Goal: Information Seeking & Learning: Learn about a topic

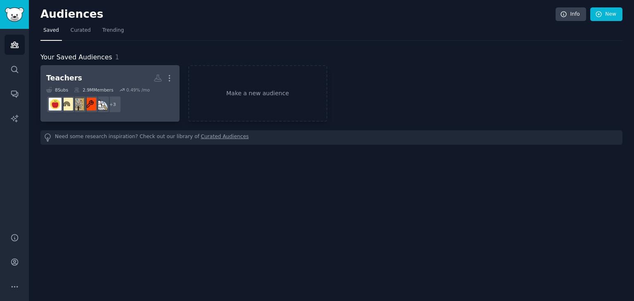
click at [129, 82] on h2 "Teachers More" at bounding box center [110, 78] width 128 height 14
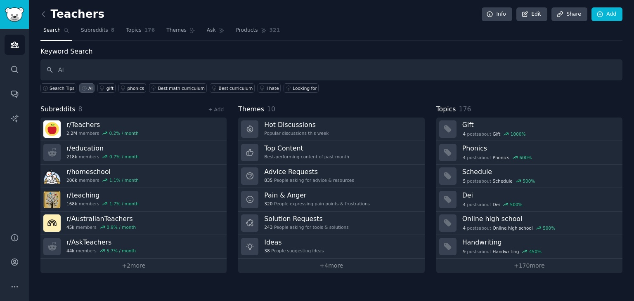
type input "AI"
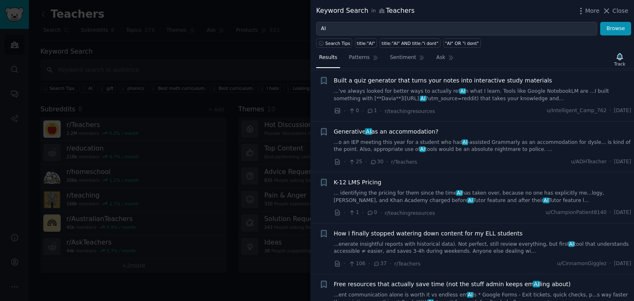
scroll to position [428, 0]
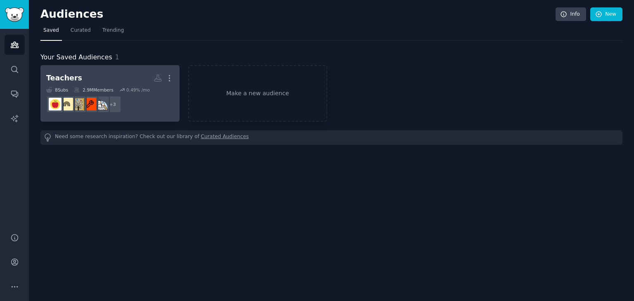
click at [139, 73] on h2 "Teachers More" at bounding box center [110, 78] width 128 height 14
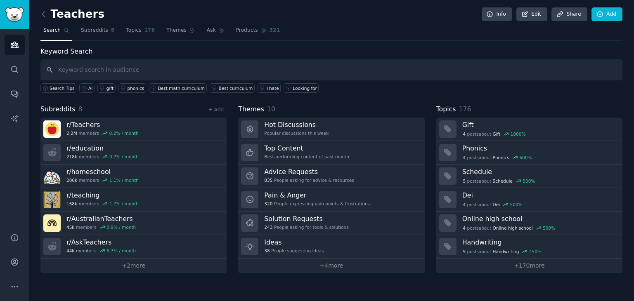
click at [182, 68] on input "text" at bounding box center [331, 69] width 582 height 21
type input "writing help"
